Goal: Task Accomplishment & Management: Use online tool/utility

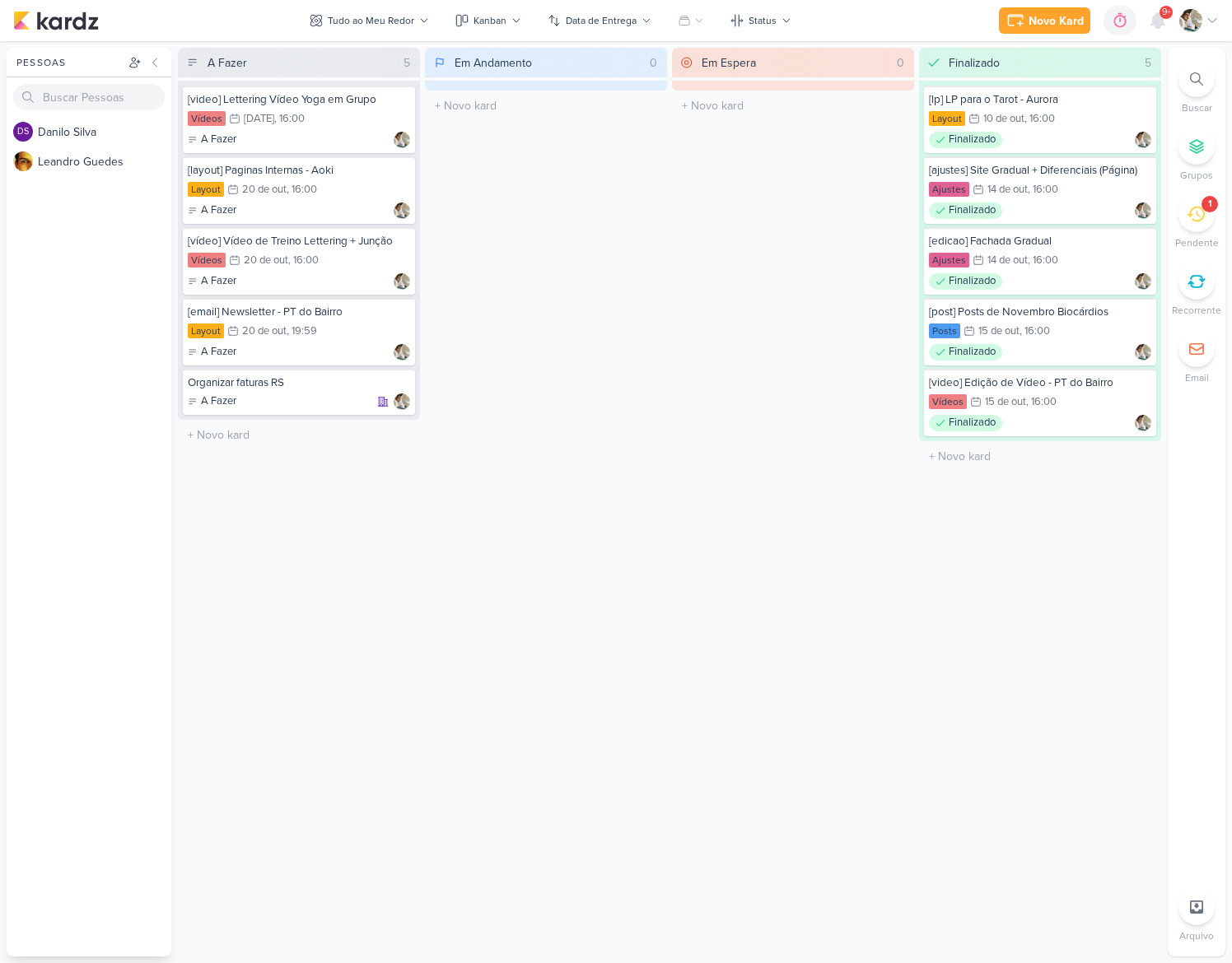
click at [1192, 223] on div "1" at bounding box center [1196, 214] width 37 height 37
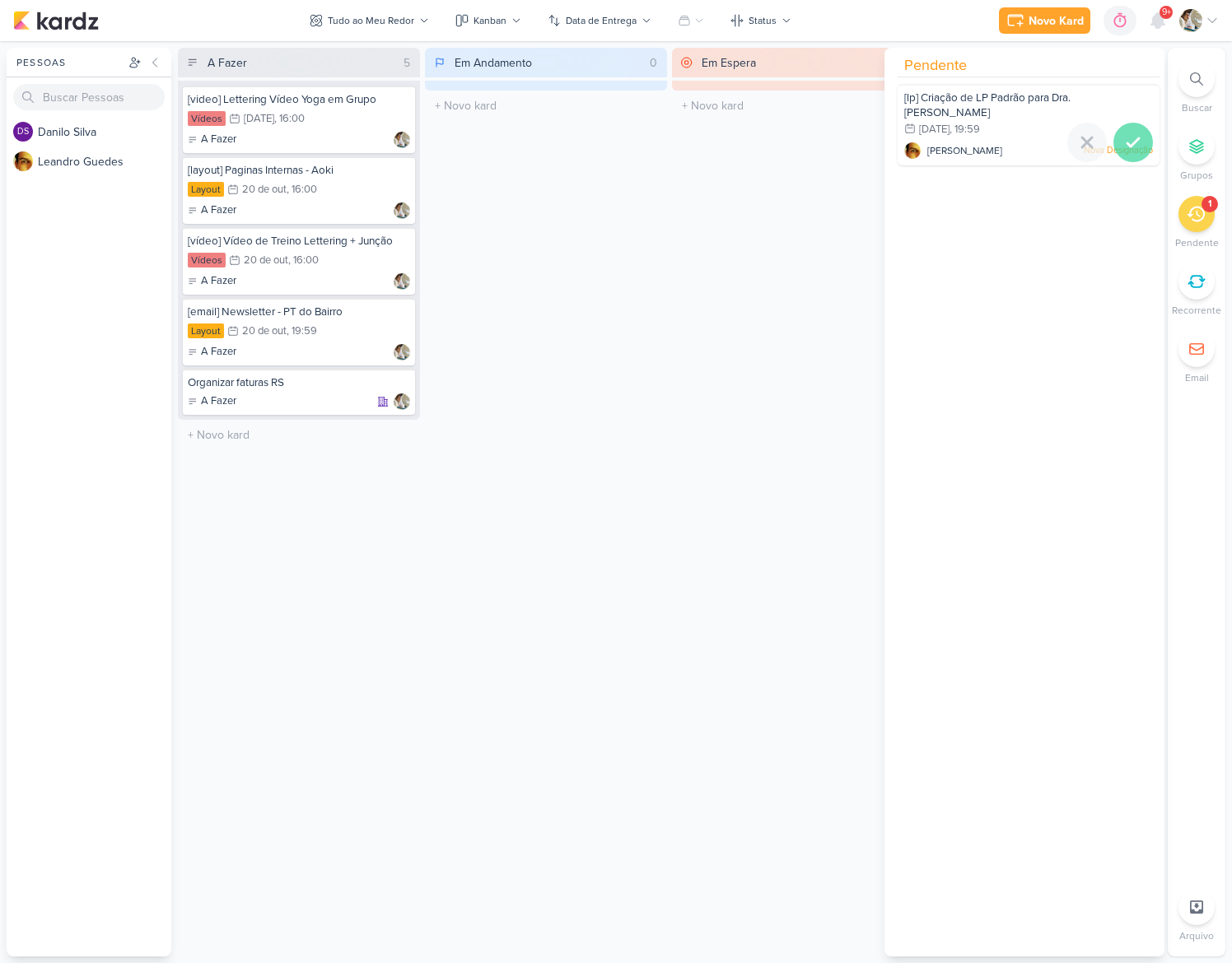
click at [1134, 134] on icon at bounding box center [1133, 142] width 20 height 20
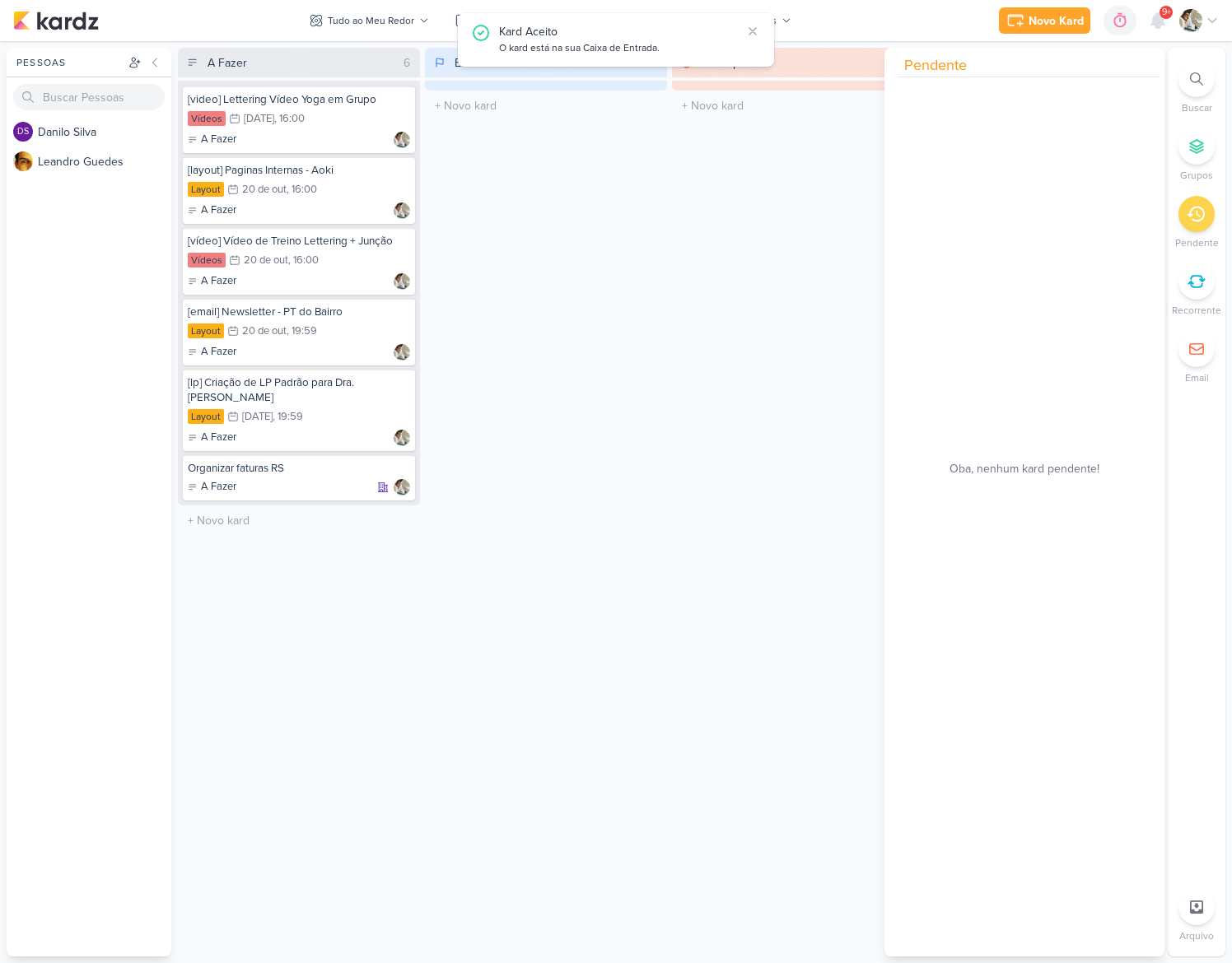
click at [543, 679] on div "Em Andamento 0 O título do kard deve ter menos que 100 caracteres" at bounding box center [546, 502] width 242 height 909
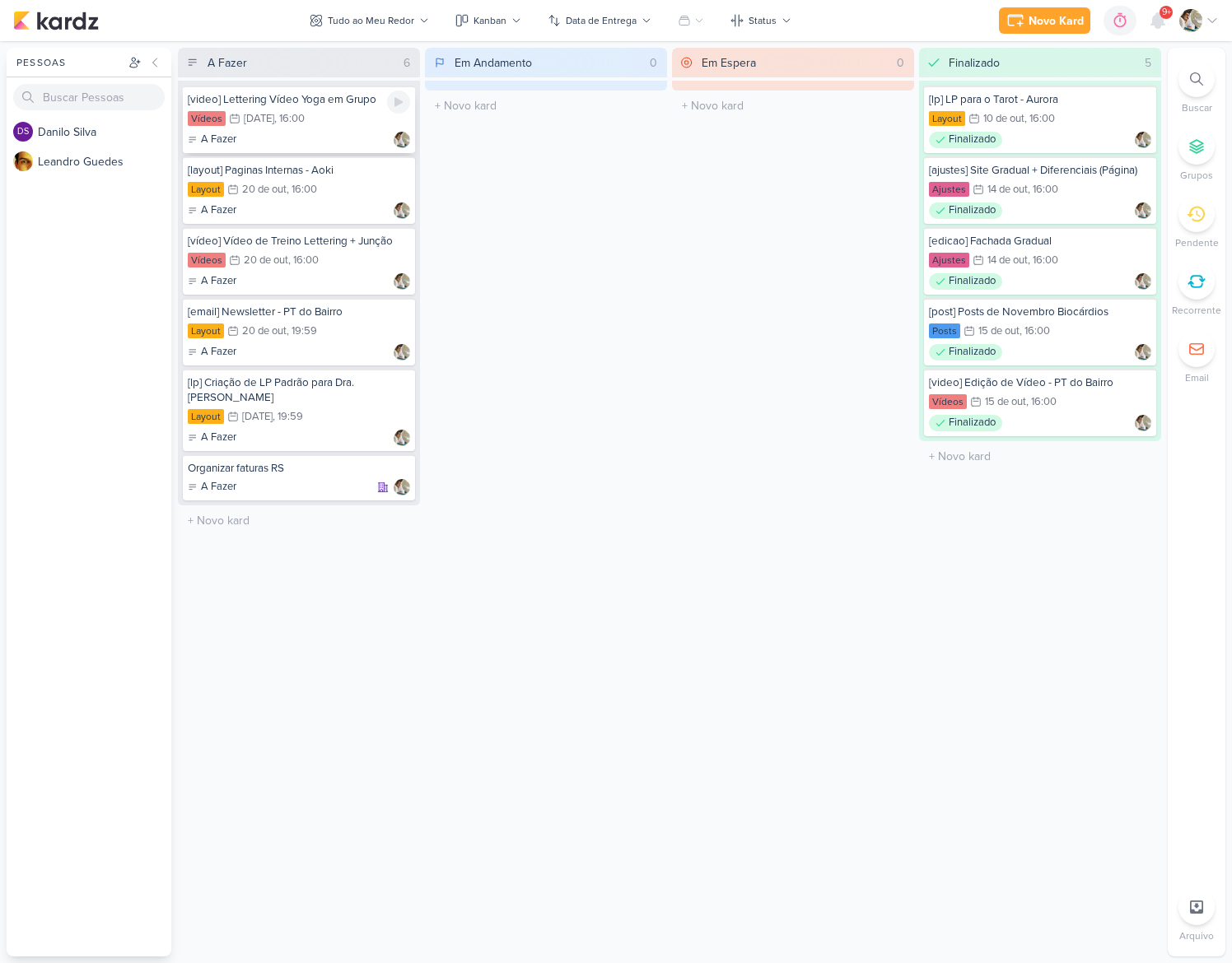
click at [314, 128] on div "Vídeos 17/10 [DATE] 16:00" at bounding box center [298, 119] width 222 height 18
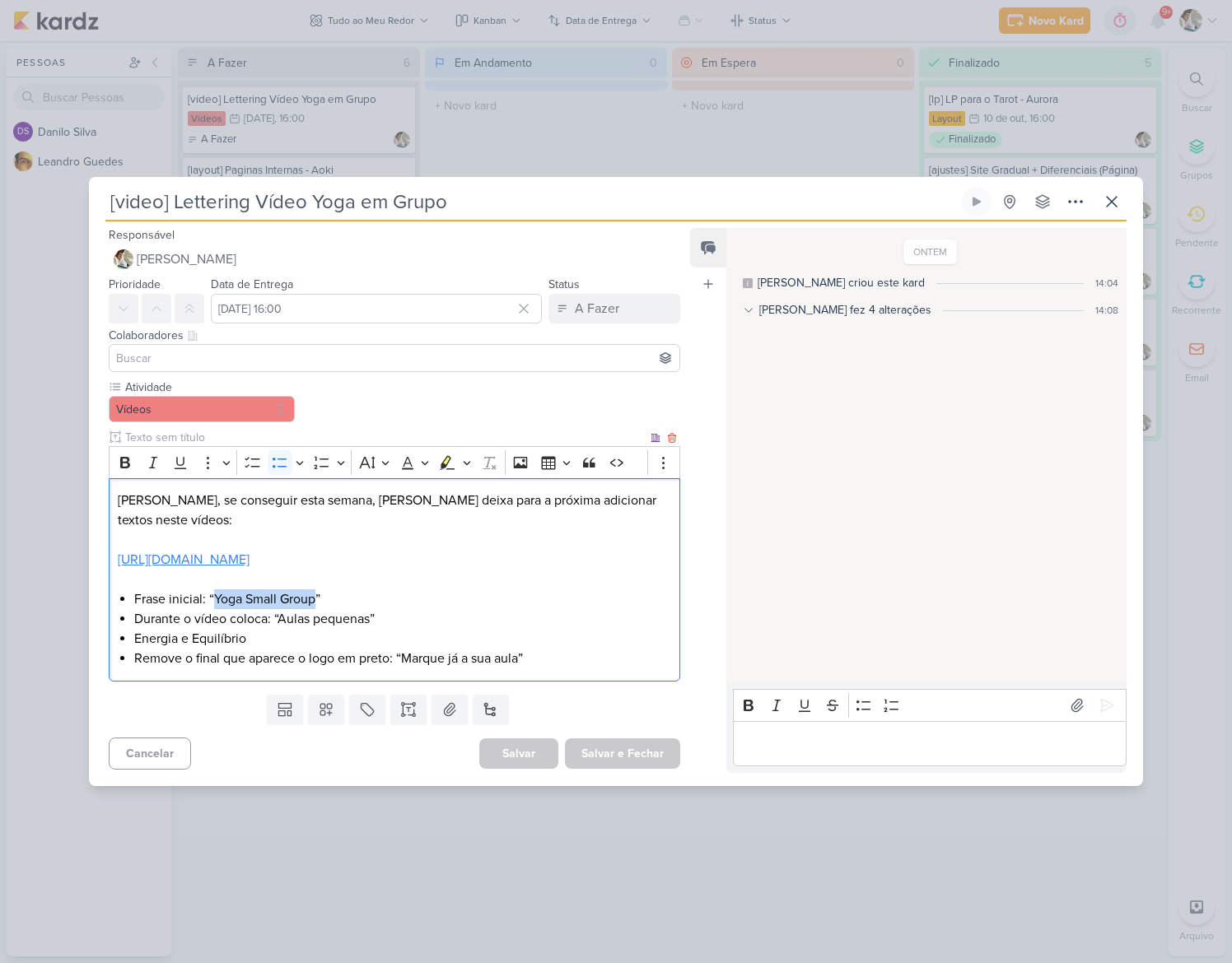
drag, startPoint x: 215, startPoint y: 599, endPoint x: 402, endPoint y: 532, distance: 198.6
click at [315, 597] on li "Frase inicial: “Yoga Small Group”" at bounding box center [402, 599] width 537 height 20
copy li "Yoga Small Group"
click at [214, 599] on li "Frase inicial: “Yoga Small Group”" at bounding box center [402, 599] width 537 height 20
drag, startPoint x: 248, startPoint y: 596, endPoint x: 315, endPoint y: 599, distance: 67.1
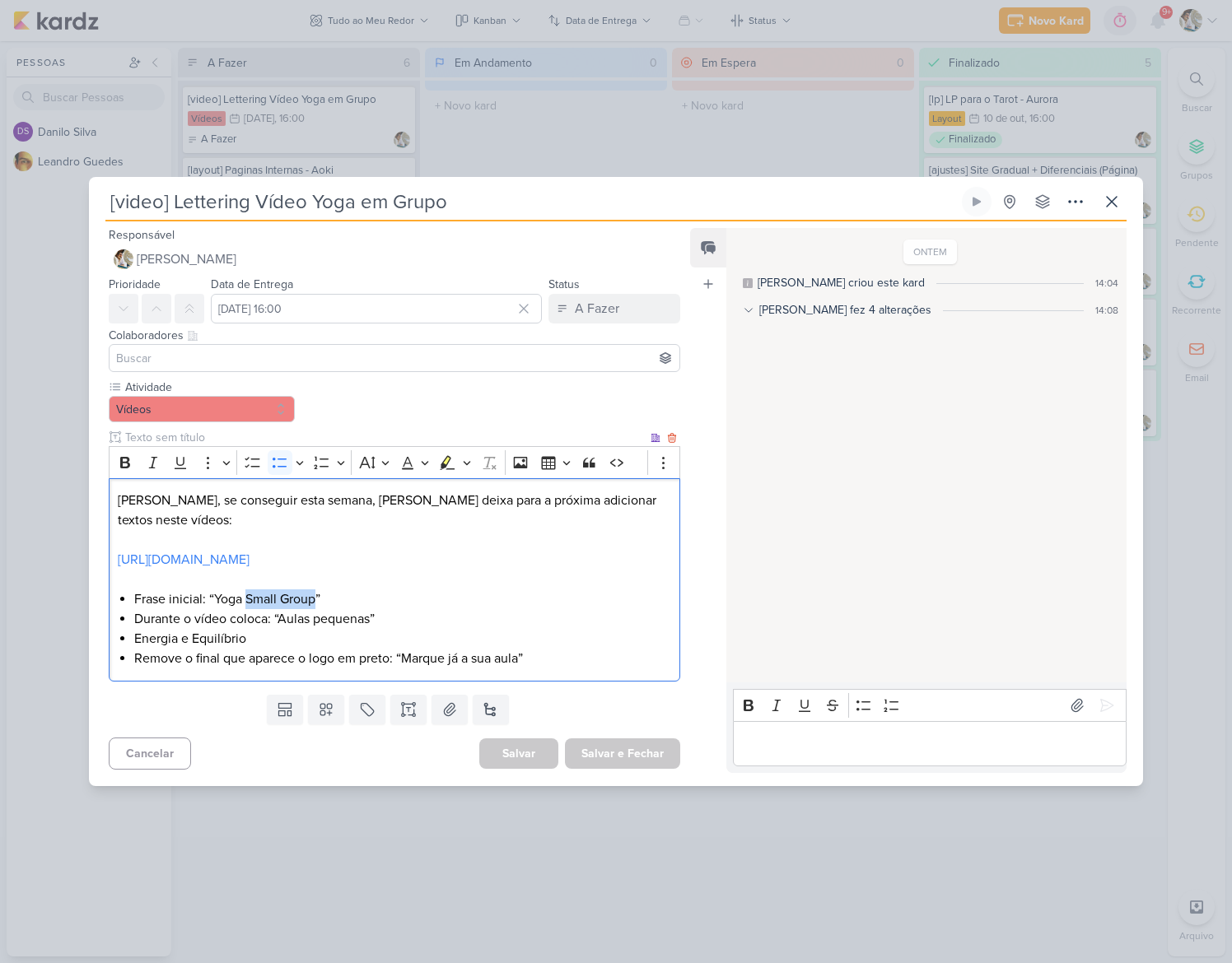
click at [315, 599] on li "Frase inicial: “Yoga Small Group”" at bounding box center [402, 599] width 537 height 20
copy li "Small Group"
drag, startPoint x: 279, startPoint y: 616, endPoint x: 601, endPoint y: 652, distance: 324.0
click at [372, 618] on li "Durante o vídeo coloca: “Aulas pequenas”" at bounding box center [402, 619] width 537 height 20
copy li "Aulas pequenas"
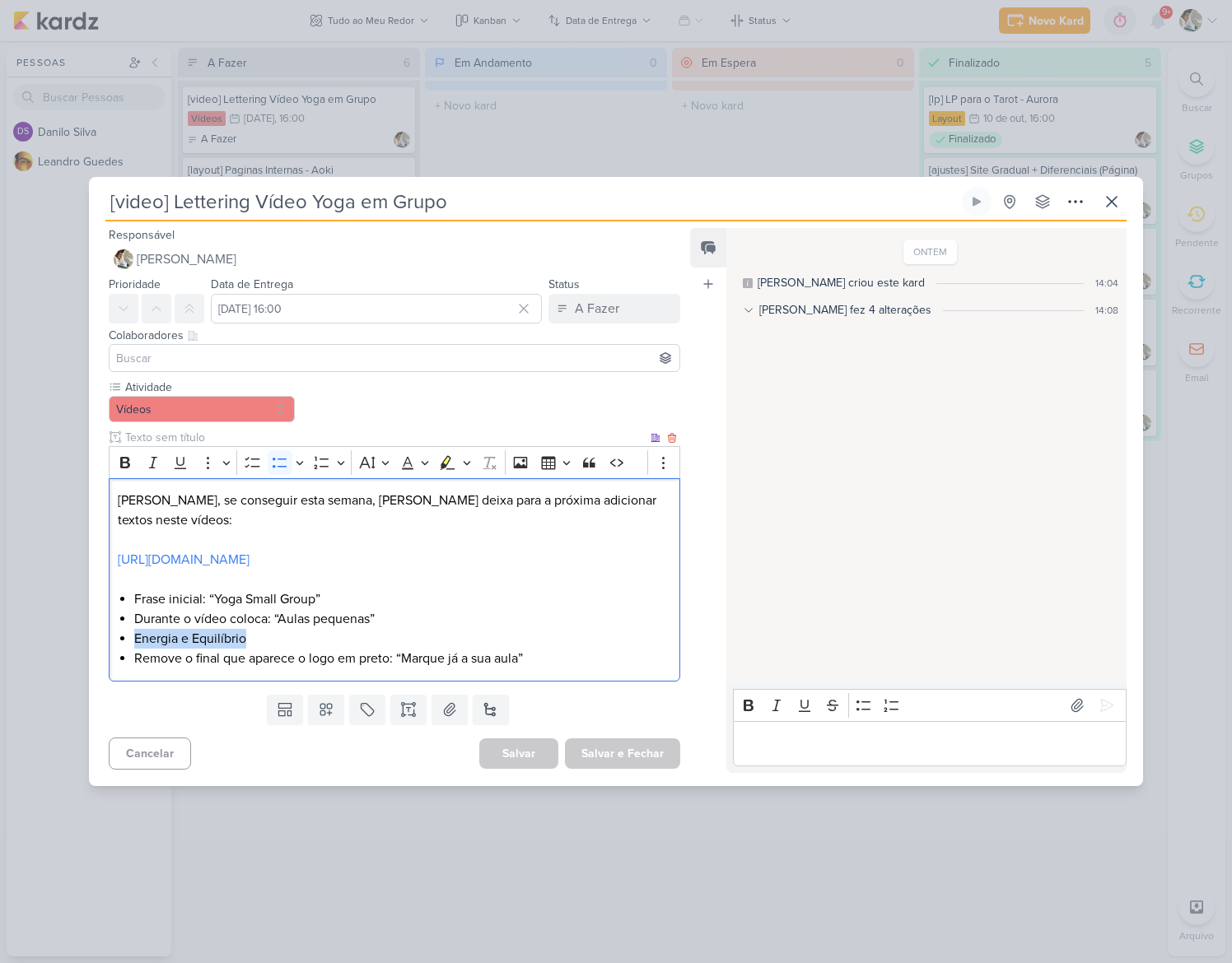
drag, startPoint x: 247, startPoint y: 637, endPoint x: 136, endPoint y: 642, distance: 111.1
click at [136, 642] on li "Energia e Equilíbrio" at bounding box center [402, 639] width 537 height 20
copy li "Energia e Equilíbrio"
drag, startPoint x: 405, startPoint y: 657, endPoint x: 520, endPoint y: 661, distance: 115.1
click at [520, 661] on li "Remove o final que aparece o logo em preto: “Marque já a sua aula”" at bounding box center [402, 659] width 537 height 20
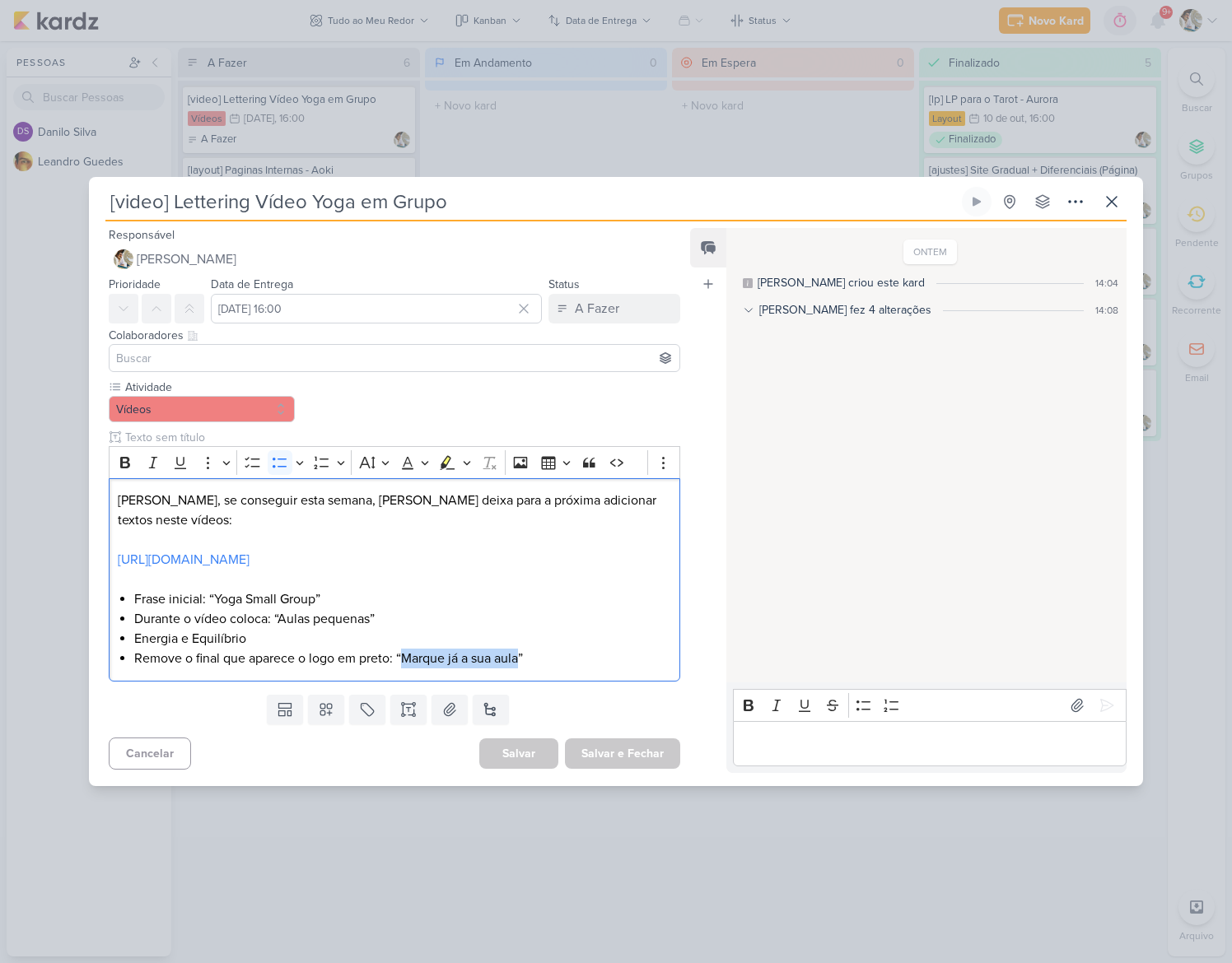
copy li "Marque já a sua aula"
click at [620, 312] on button "A Fazer" at bounding box center [613, 309] width 131 height 30
click at [597, 373] on div "Finalizado" at bounding box center [591, 373] width 51 height 17
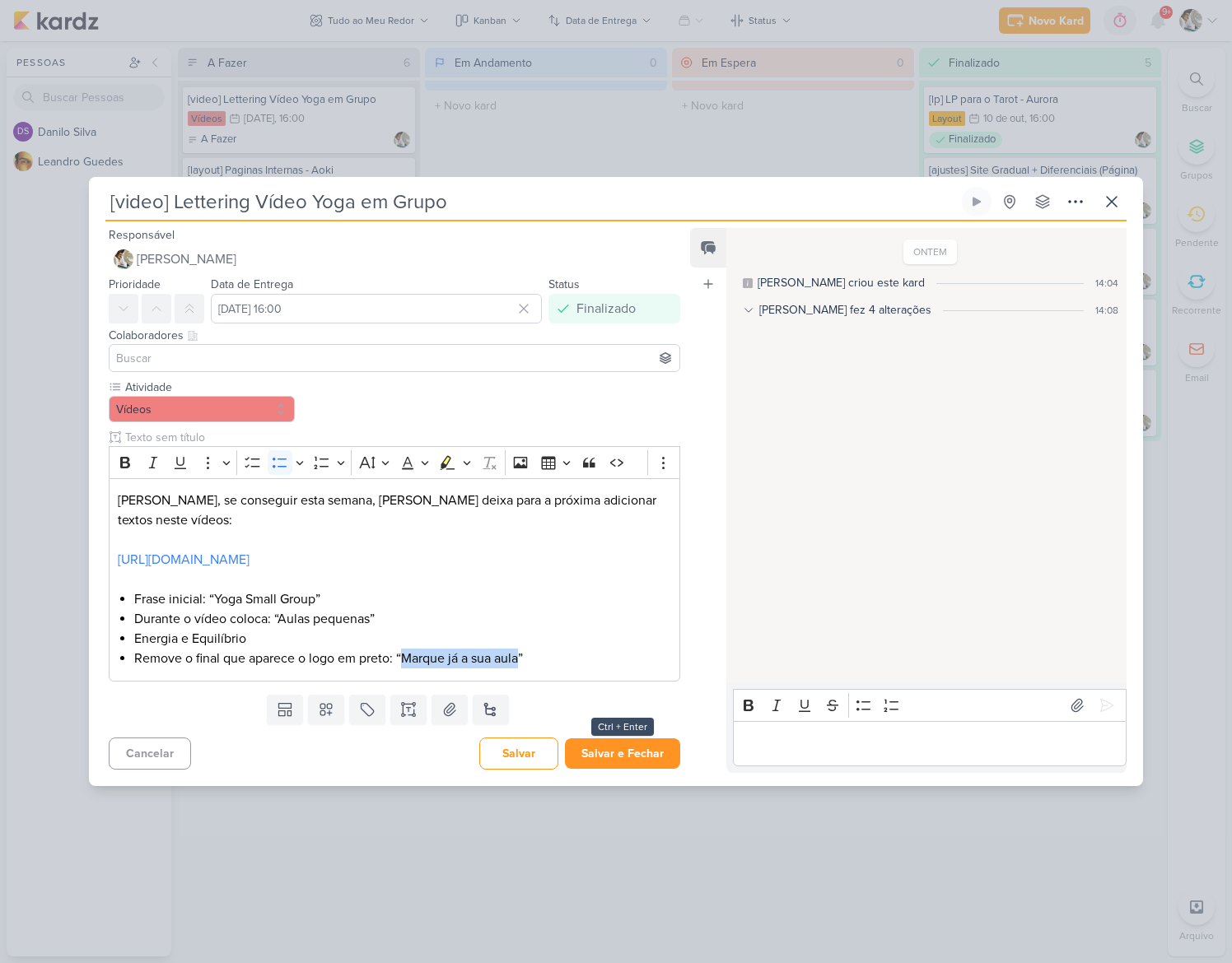
click at [593, 759] on button "Salvar e Fechar" at bounding box center [622, 753] width 115 height 30
